Goal: Information Seeking & Learning: Compare options

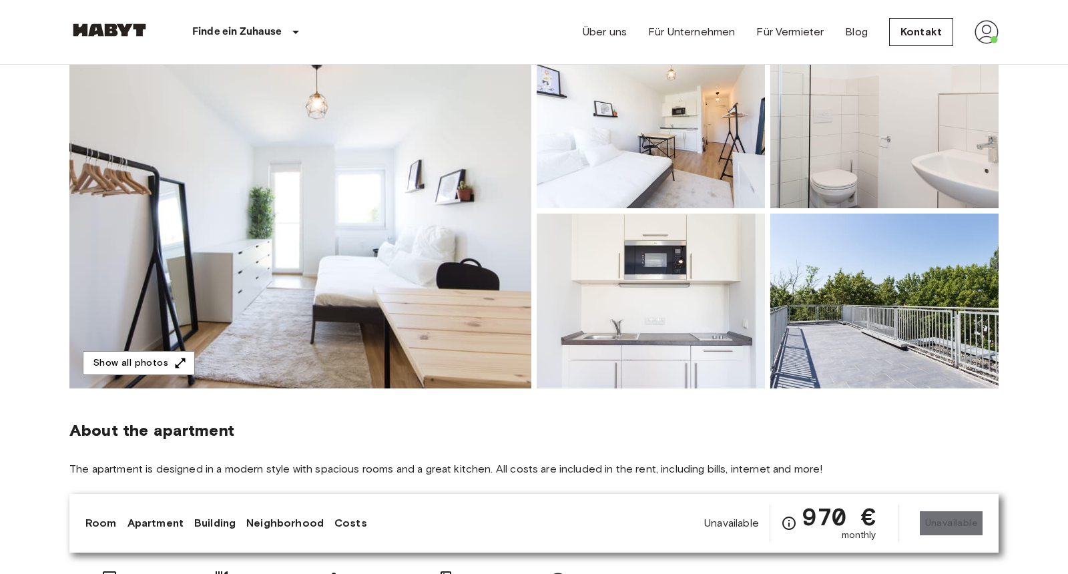
scroll to position [118, 0]
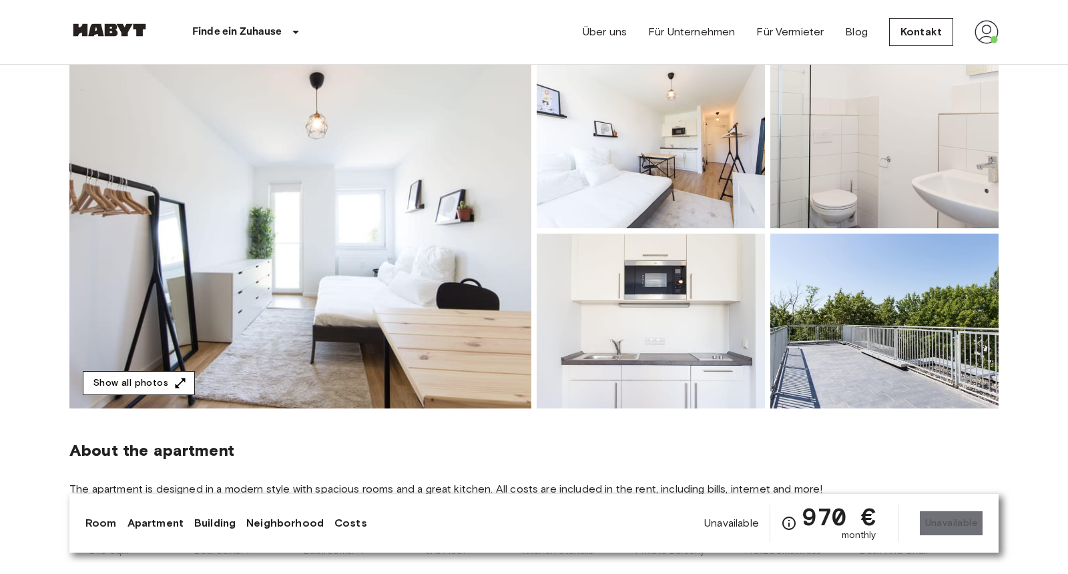
click at [157, 394] on button "Show all photos" at bounding box center [139, 383] width 112 height 25
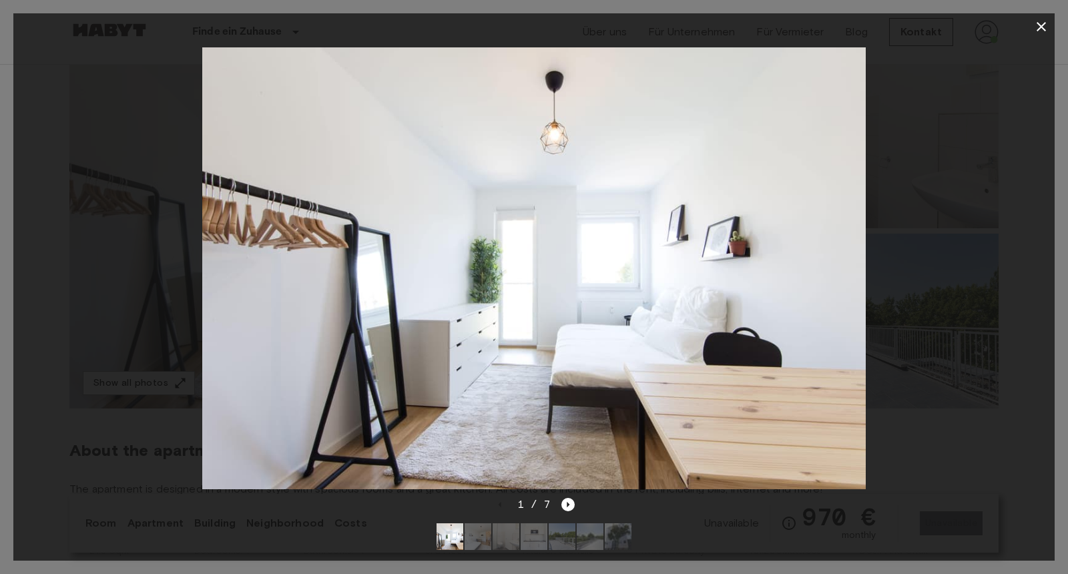
click at [1023, 31] on div at bounding box center [533, 26] width 1041 height 27
click at [1030, 27] on button "button" at bounding box center [1041, 26] width 27 height 27
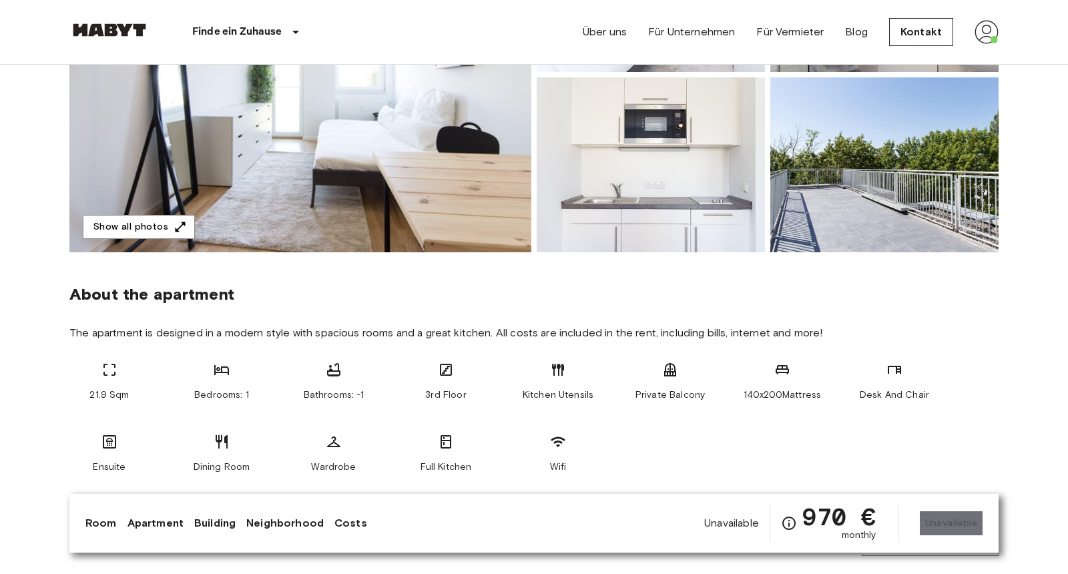
scroll to position [277, 0]
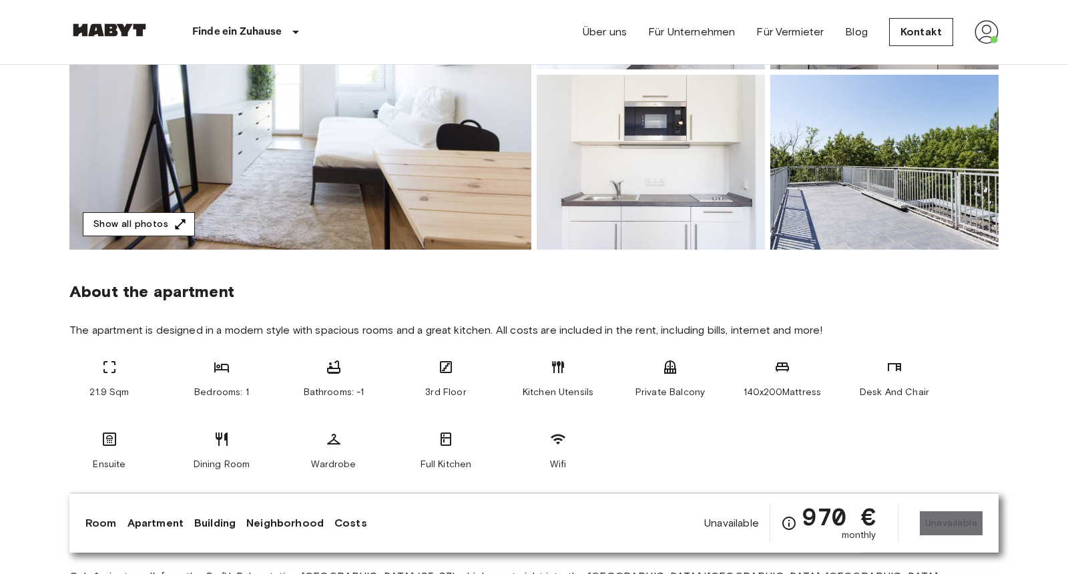
click at [157, 226] on button "Show all photos" at bounding box center [139, 224] width 112 height 25
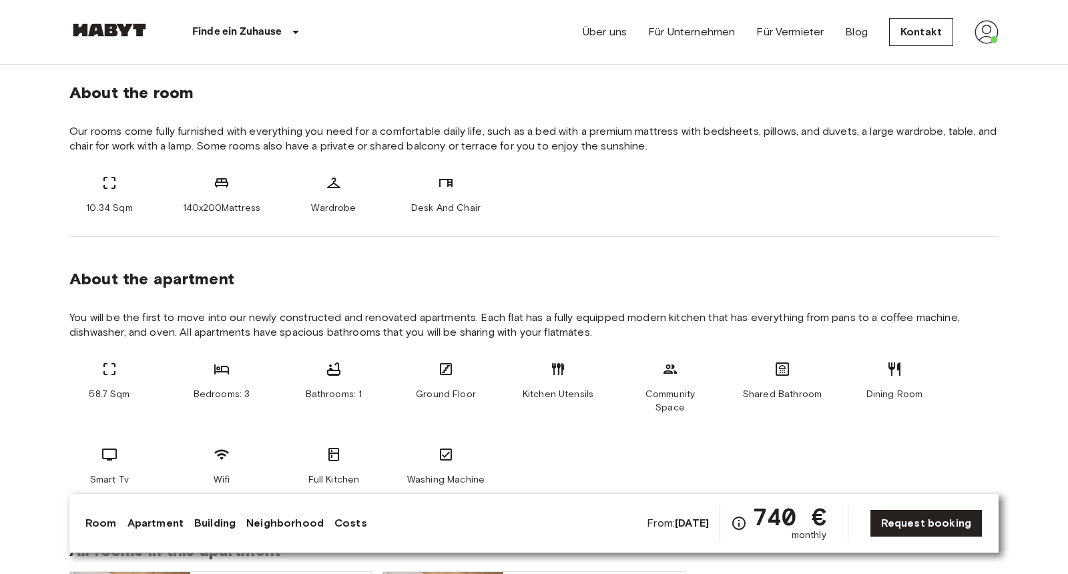
scroll to position [484, 0]
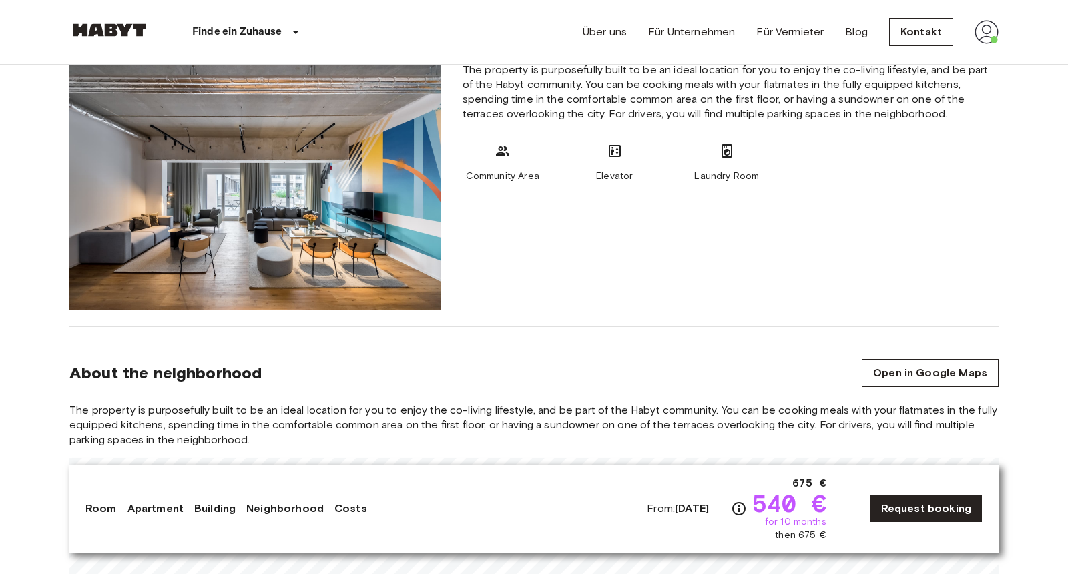
scroll to position [1216, 0]
